Goal: Task Accomplishment & Management: Manage account settings

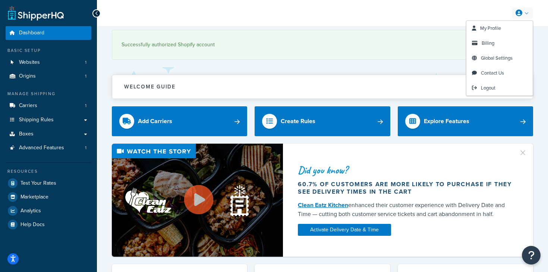
click at [529, 13] on link at bounding box center [521, 12] width 21 height 11
click at [485, 45] on span "Billing" at bounding box center [487, 42] width 13 height 7
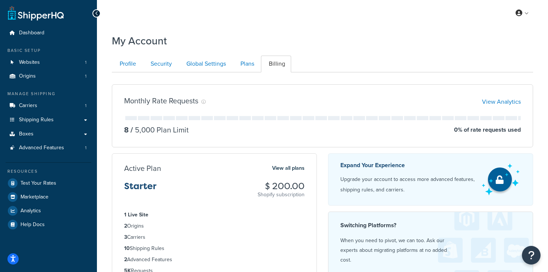
scroll to position [32, 0]
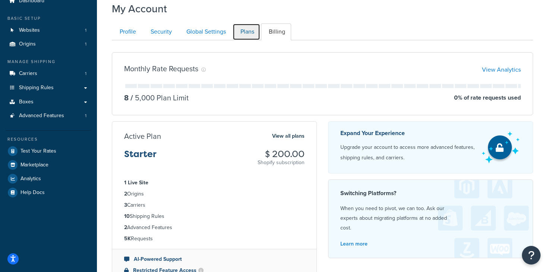
click at [248, 35] on link "Plans" at bounding box center [246, 31] width 28 height 17
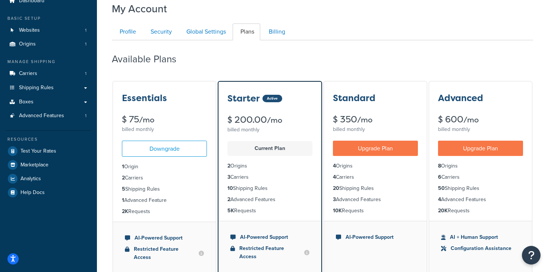
scroll to position [72, 0]
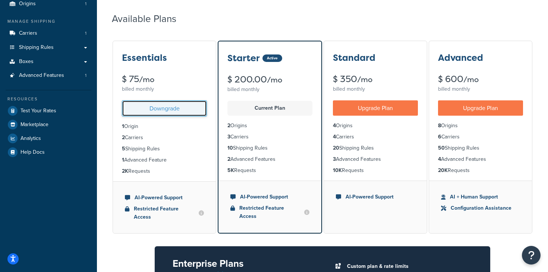
click at [176, 108] on link "Downgrade" at bounding box center [164, 108] width 85 height 16
